Goal: Navigation & Orientation: Find specific page/section

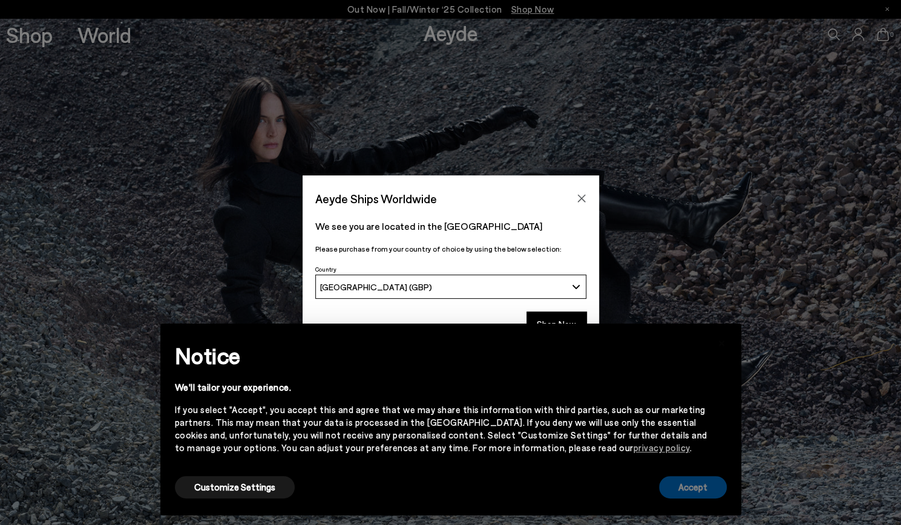
click at [692, 487] on button "Accept" at bounding box center [693, 487] width 68 height 22
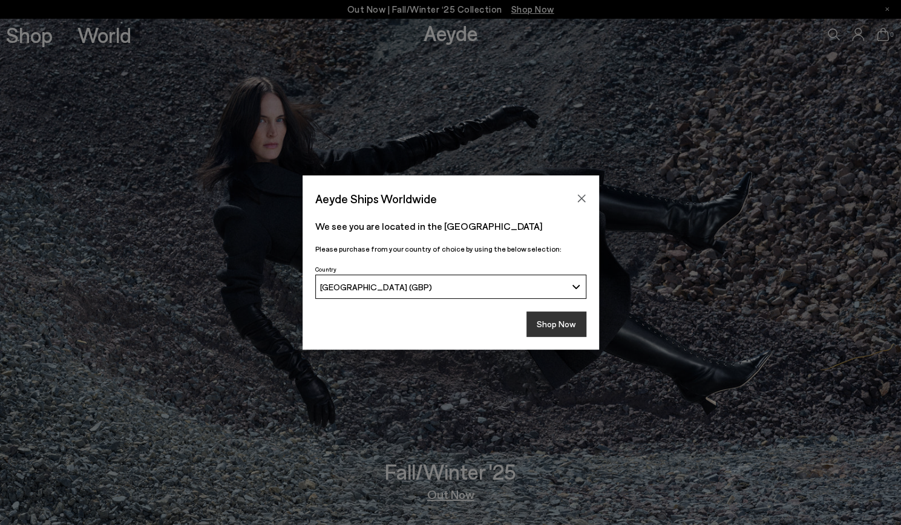
click at [569, 325] on button "Shop Now" at bounding box center [556, 323] width 60 height 25
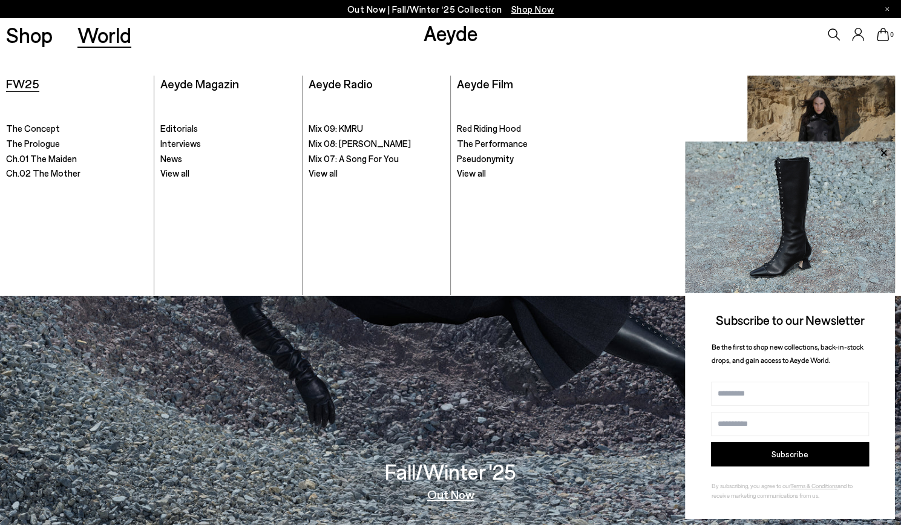
click at [35, 86] on span "FW25" at bounding box center [22, 83] width 33 height 15
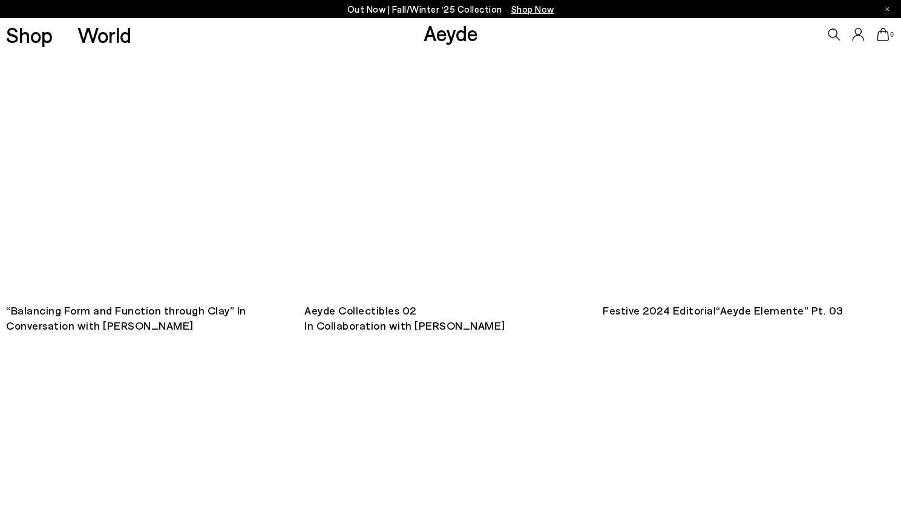
scroll to position [2117, 0]
